Goal: Task Accomplishment & Management: Manage account settings

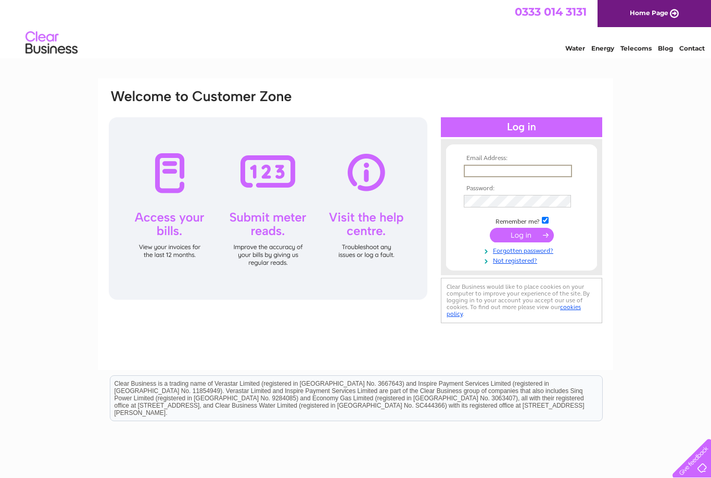
type input "Nigelrhubarb@gmail.com"
click at [522, 235] on input "submit" at bounding box center [522, 235] width 64 height 15
click at [532, 234] on input "submit" at bounding box center [522, 234] width 64 height 15
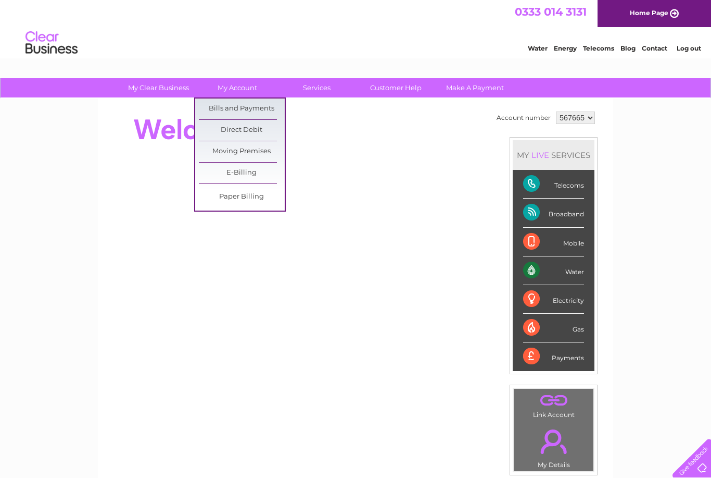
click at [343, 129] on div at bounding box center [297, 130] width 379 height 42
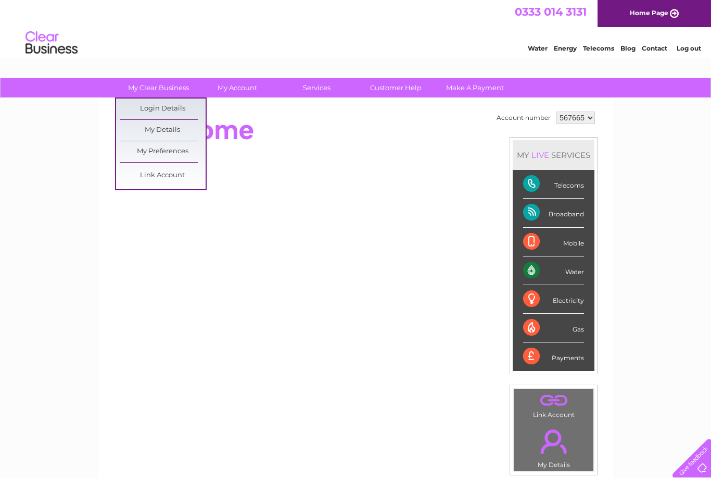
click at [180, 131] on link "My Details" at bounding box center [163, 130] width 86 height 21
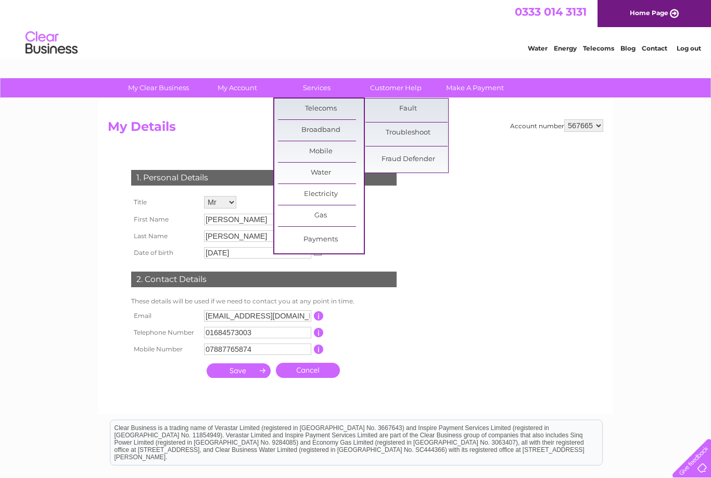
click at [338, 109] on link "Telecoms" at bounding box center [321, 108] width 86 height 21
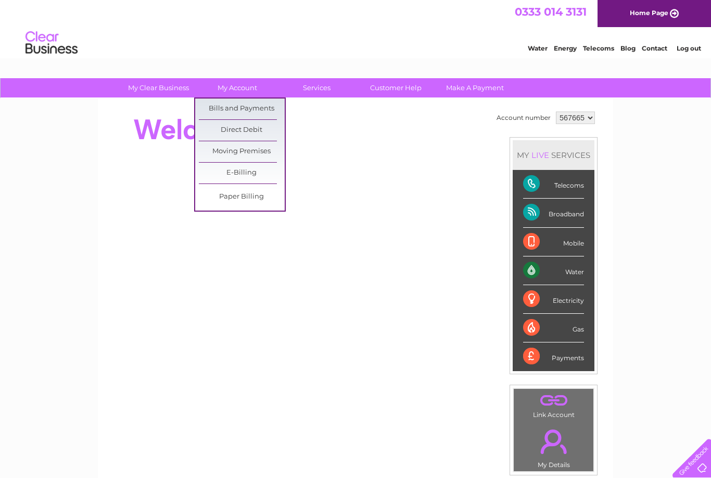
click at [264, 111] on link "Bills and Payments" at bounding box center [242, 108] width 86 height 21
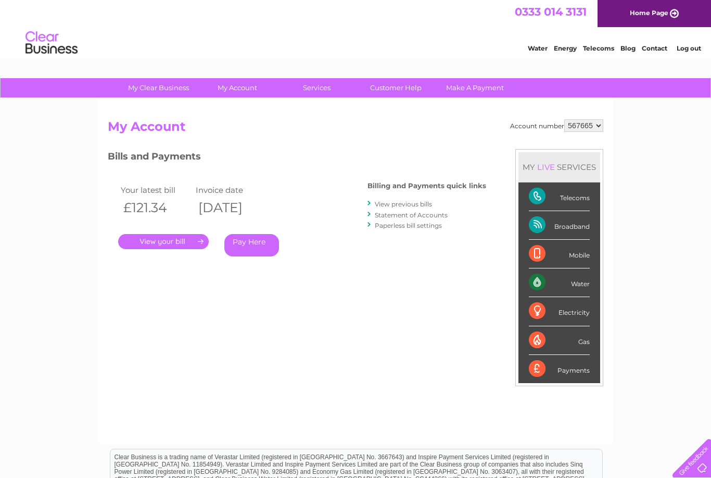
click at [187, 239] on link "." at bounding box center [163, 241] width 91 height 15
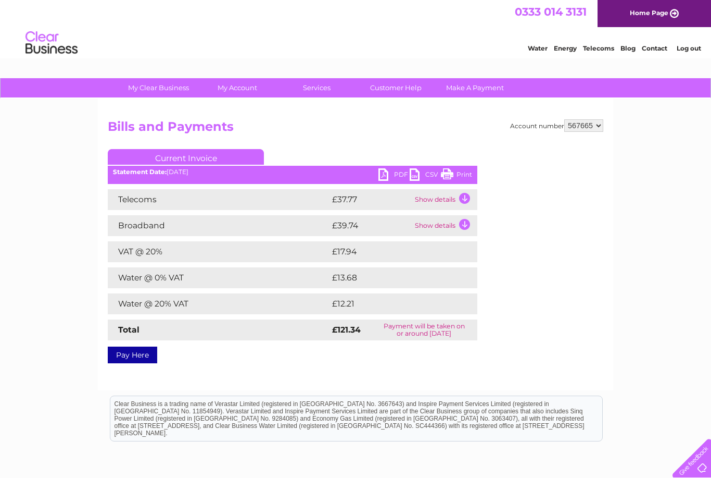
click at [393, 177] on link "PDF" at bounding box center [394, 175] width 31 height 15
